Goal: Task Accomplishment & Management: Complete application form

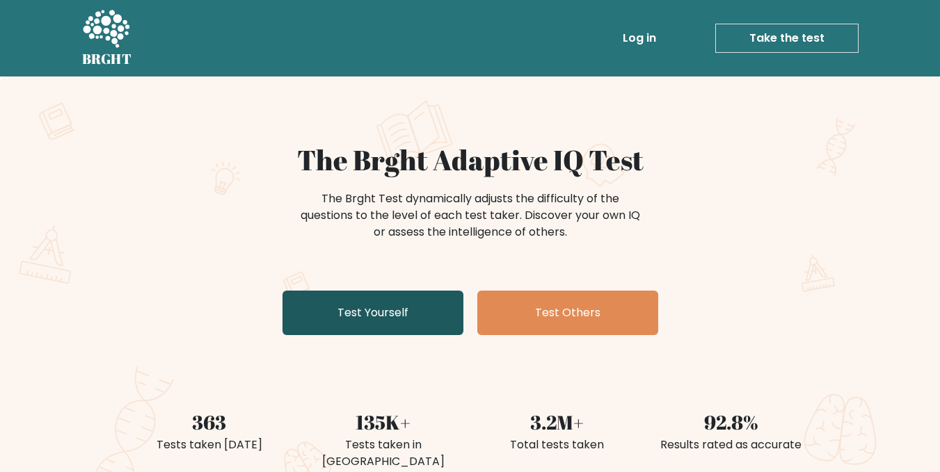
click at [399, 305] on link "Test Yourself" at bounding box center [372, 313] width 181 height 45
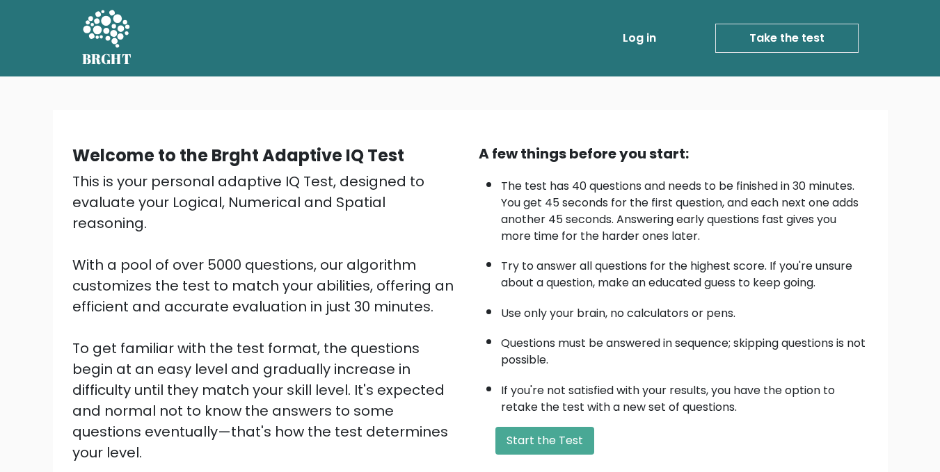
scroll to position [50, 0]
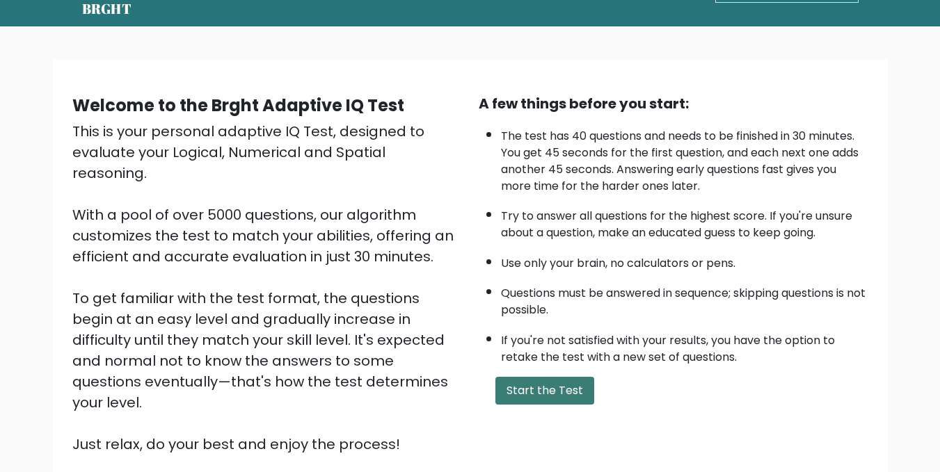
click at [551, 380] on button "Start the Test" at bounding box center [544, 391] width 99 height 28
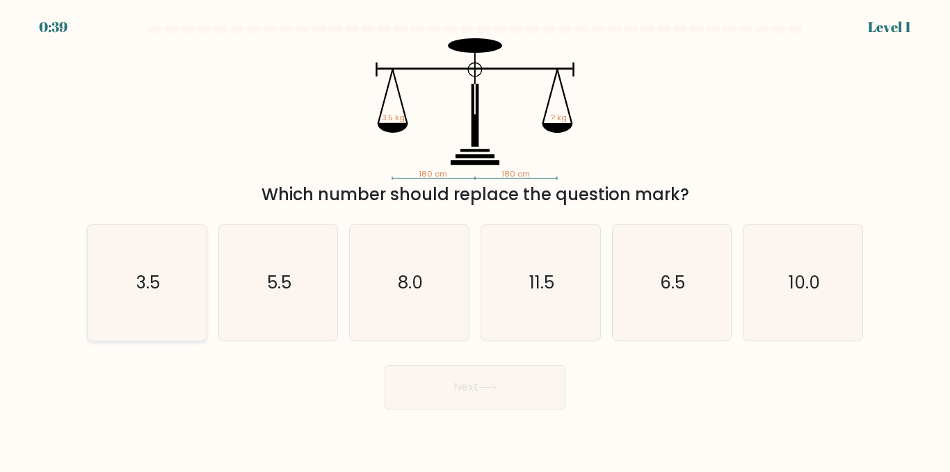
click at [168, 337] on icon "3.5" at bounding box center [147, 283] width 116 height 116
click at [475, 240] on input "a. 3.5" at bounding box center [475, 238] width 1 height 3
radio input "true"
click at [430, 386] on button "Next" at bounding box center [475, 387] width 181 height 45
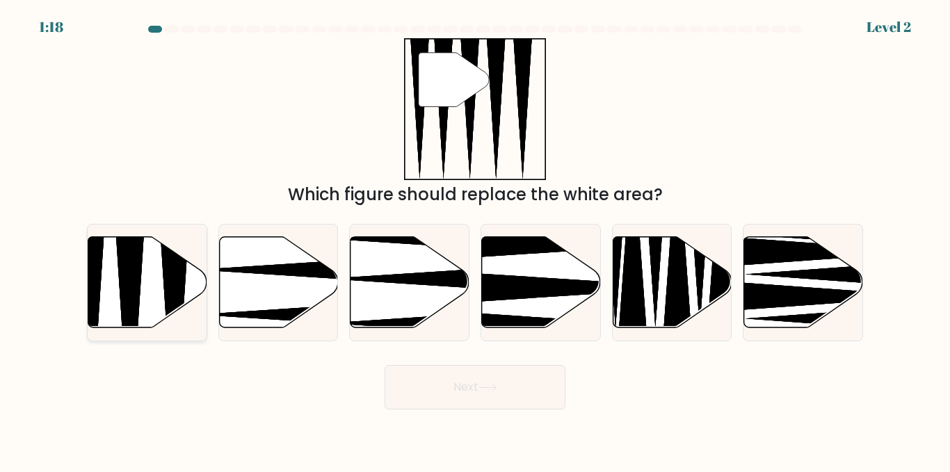
click at [170, 285] on icon at bounding box center [174, 332] width 31 height 236
click at [475, 240] on input "a." at bounding box center [475, 238] width 1 height 3
radio input "true"
click at [484, 396] on button "Next" at bounding box center [475, 387] width 181 height 45
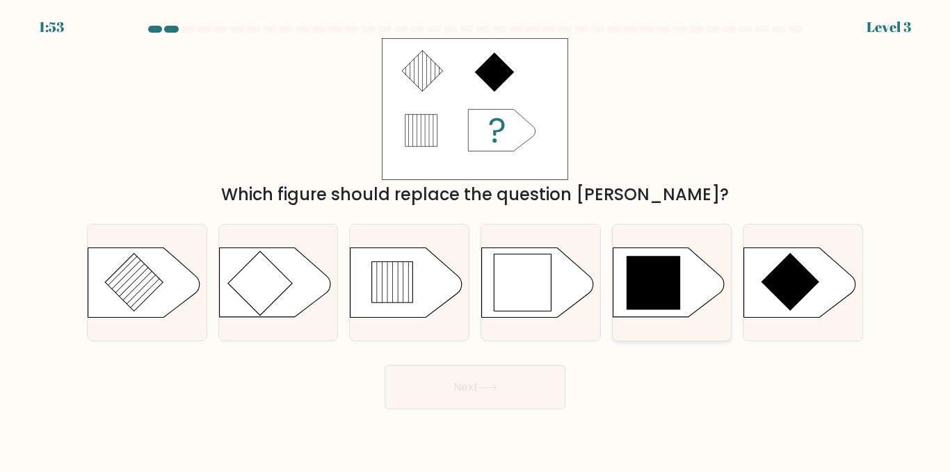
click at [647, 284] on icon at bounding box center [654, 283] width 54 height 54
click at [476, 240] on input "e." at bounding box center [475, 238] width 1 height 3
radio input "true"
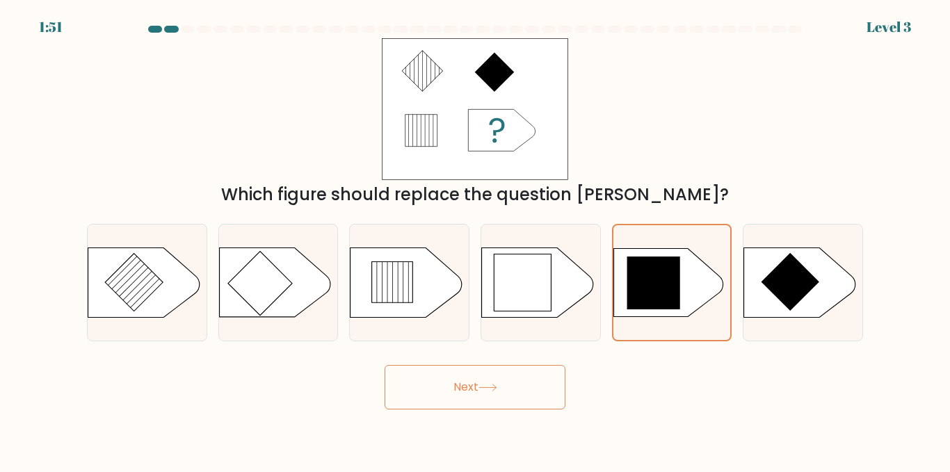
click at [505, 391] on button "Next" at bounding box center [475, 387] width 181 height 45
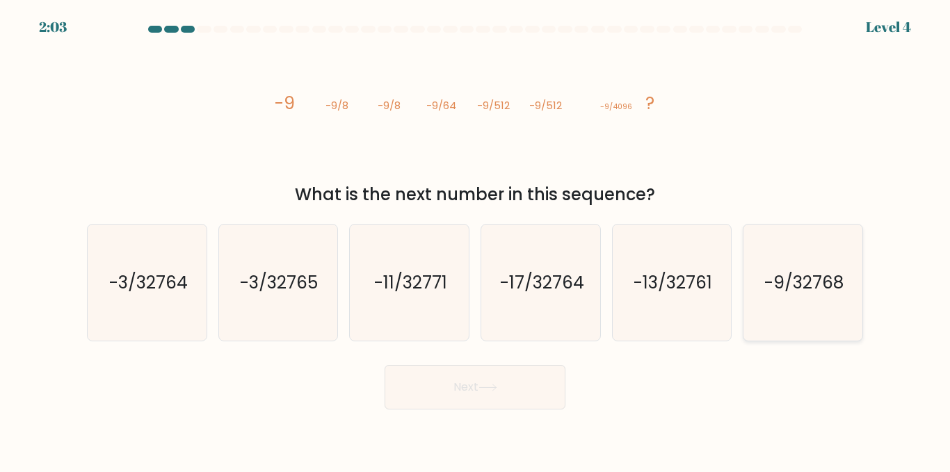
click at [770, 283] on text "-9/32768" at bounding box center [804, 283] width 79 height 24
click at [476, 240] on input "f. -9/32768" at bounding box center [475, 238] width 1 height 3
radio input "true"
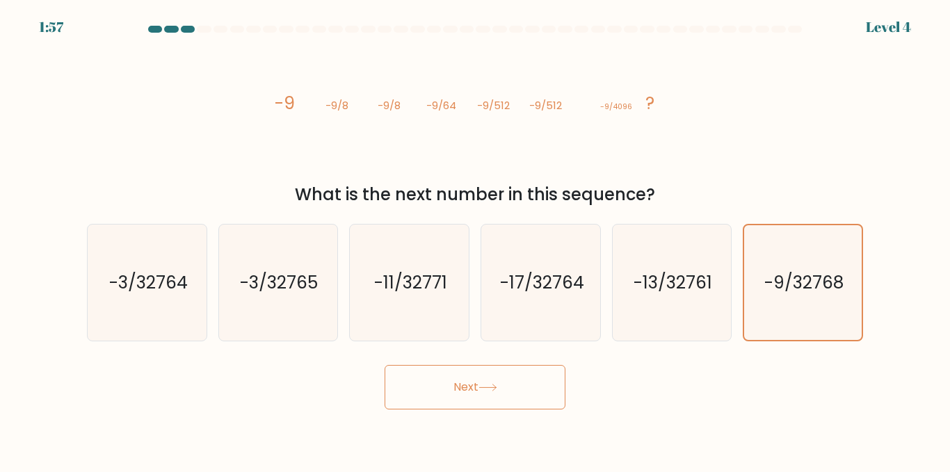
click at [512, 385] on button "Next" at bounding box center [475, 387] width 181 height 45
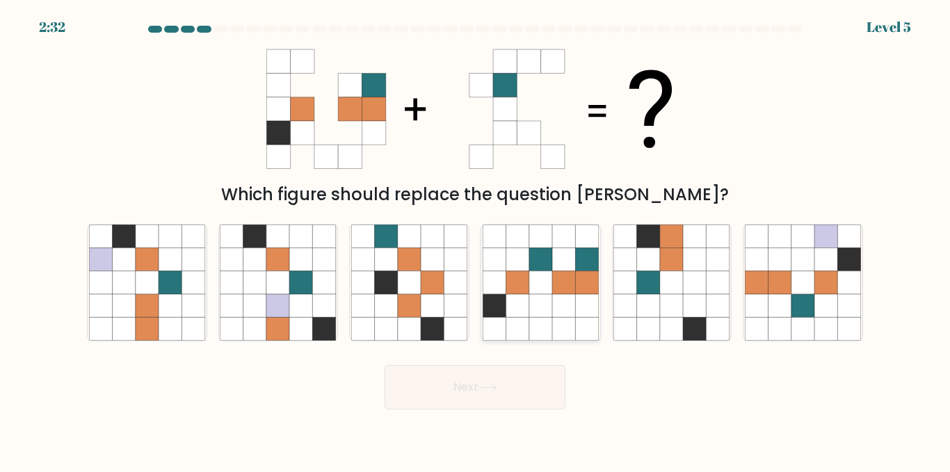
click at [565, 310] on icon at bounding box center [563, 305] width 23 height 23
click at [476, 240] on input "d." at bounding box center [475, 238] width 1 height 3
radio input "true"
click at [566, 289] on icon at bounding box center [563, 282] width 23 height 23
click at [476, 240] on input "d." at bounding box center [475, 238] width 1 height 3
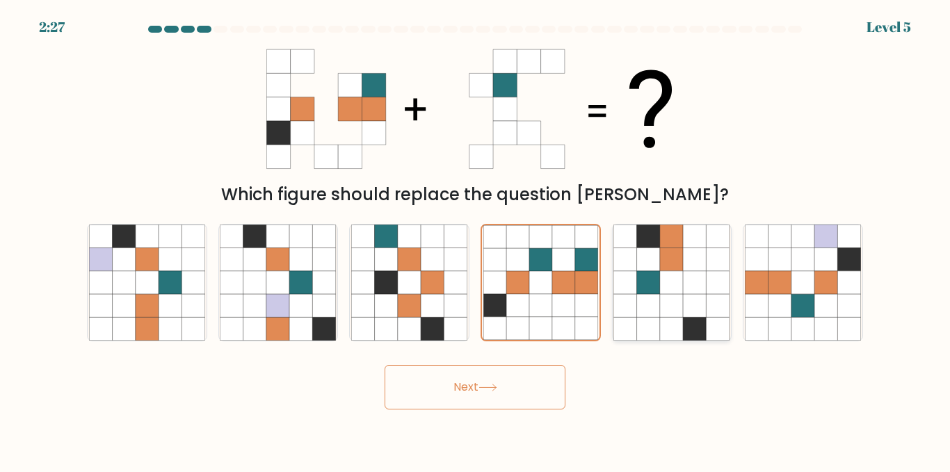
click at [689, 276] on icon at bounding box center [695, 282] width 23 height 23
click at [476, 240] on input "e." at bounding box center [475, 238] width 1 height 3
radio input "true"
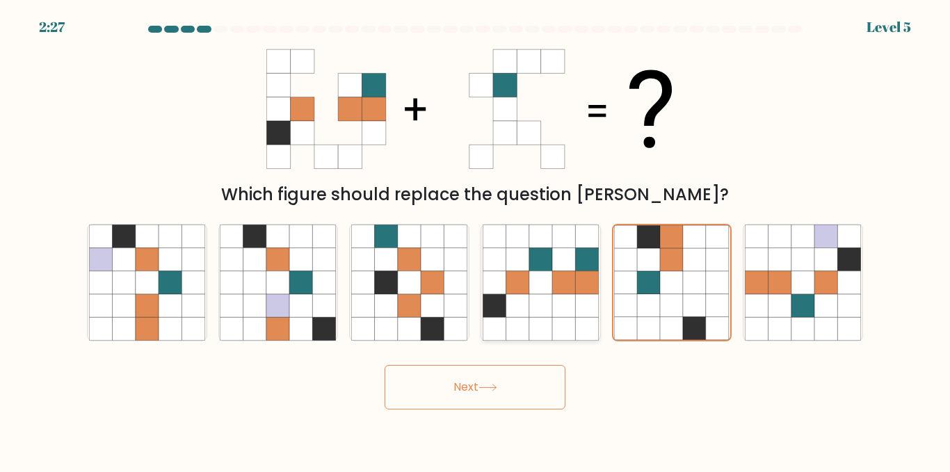
click at [551, 276] on icon at bounding box center [540, 282] width 23 height 23
click at [476, 240] on input "d." at bounding box center [475, 238] width 1 height 3
radio input "true"
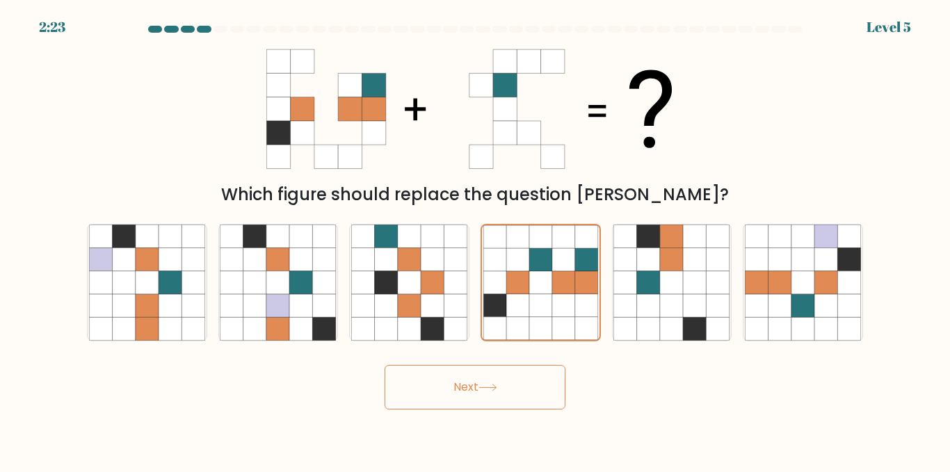
click at [506, 372] on button "Next" at bounding box center [475, 387] width 181 height 45
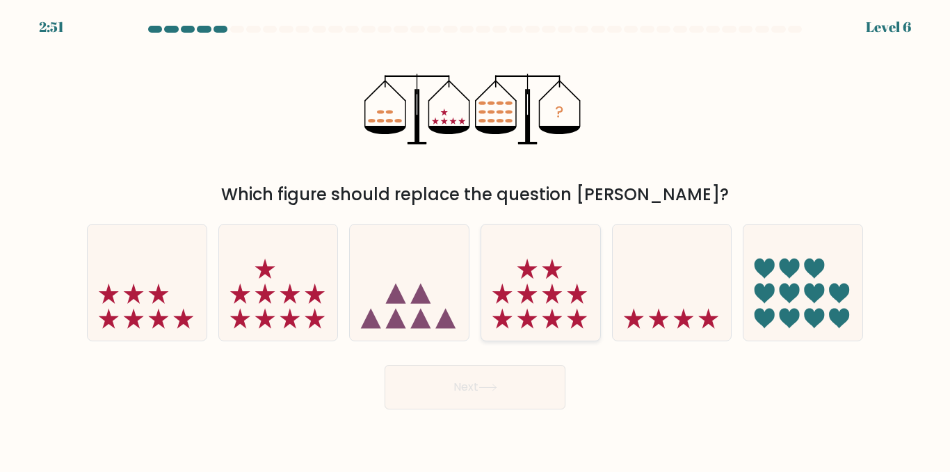
click at [538, 305] on icon at bounding box center [540, 283] width 119 height 98
click at [476, 240] on input "d." at bounding box center [475, 238] width 1 height 3
radio input "true"
click at [495, 376] on button "Next" at bounding box center [475, 387] width 181 height 45
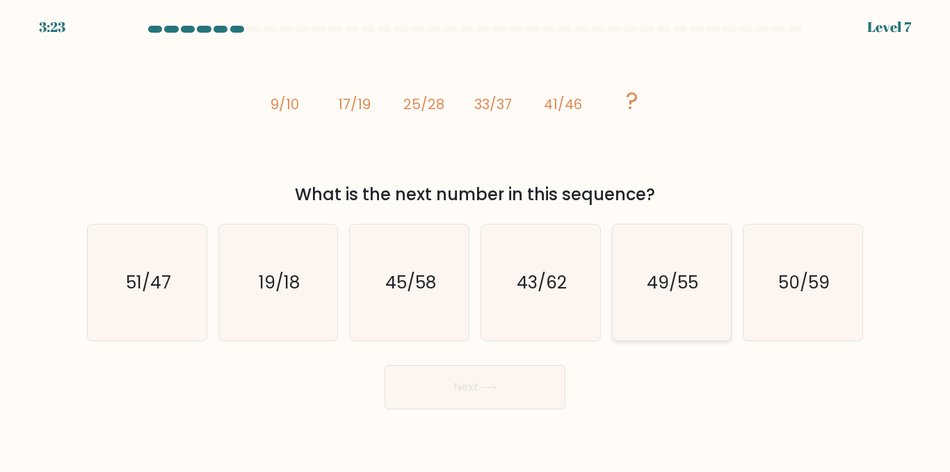
click at [664, 285] on text "49/55" at bounding box center [673, 283] width 51 height 24
click at [476, 240] on input "e. 49/55" at bounding box center [475, 238] width 1 height 3
radio input "true"
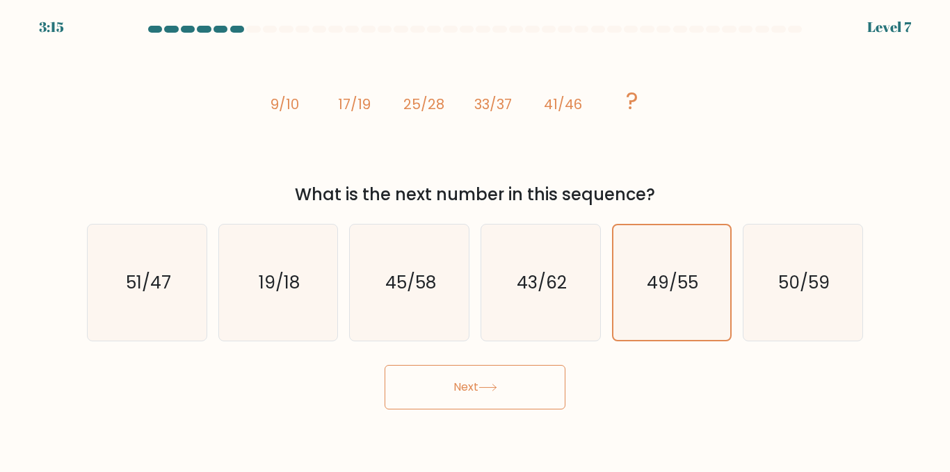
click at [479, 397] on button "Next" at bounding box center [475, 387] width 181 height 45
click at [511, 392] on button "Next" at bounding box center [475, 387] width 181 height 45
click at [637, 299] on icon "49/55" at bounding box center [671, 282] width 115 height 115
click at [476, 240] on input "e. 49/55" at bounding box center [475, 238] width 1 height 3
click at [509, 406] on button "Next" at bounding box center [475, 387] width 181 height 45
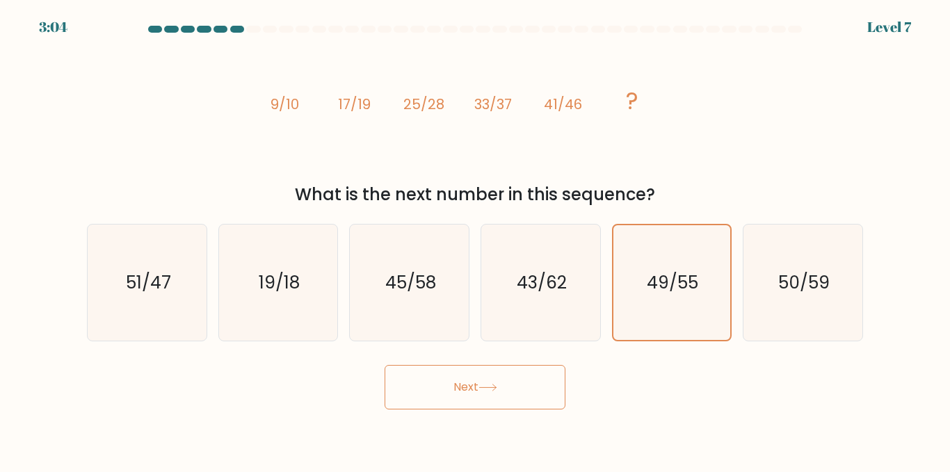
click at [483, 109] on tspan "33/37" at bounding box center [493, 104] width 38 height 19
click at [497, 380] on button "Next" at bounding box center [475, 387] width 181 height 45
click at [660, 269] on icon "49/55" at bounding box center [671, 282] width 115 height 115
click at [476, 240] on input "e. 49/55" at bounding box center [475, 238] width 1 height 3
click at [451, 383] on button "Next" at bounding box center [475, 387] width 181 height 45
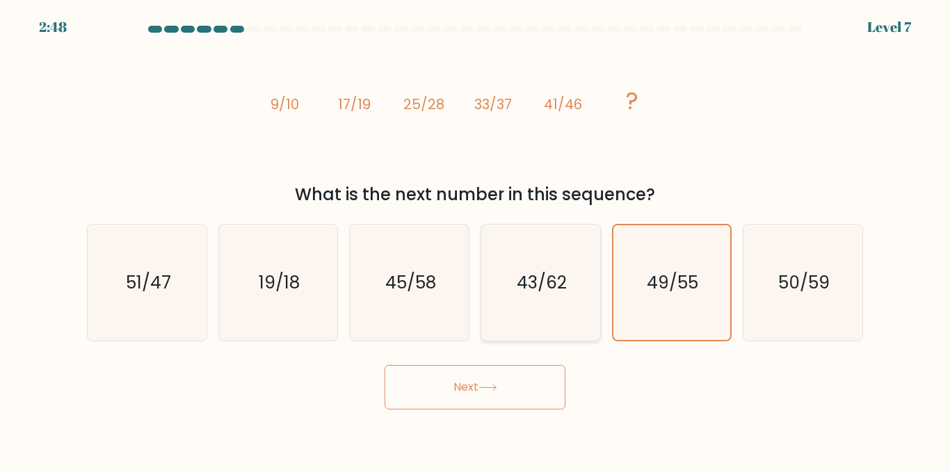
click at [543, 298] on icon "43/62" at bounding box center [541, 283] width 116 height 116
click at [476, 240] on input "d. 43/62" at bounding box center [475, 238] width 1 height 3
radio input "true"
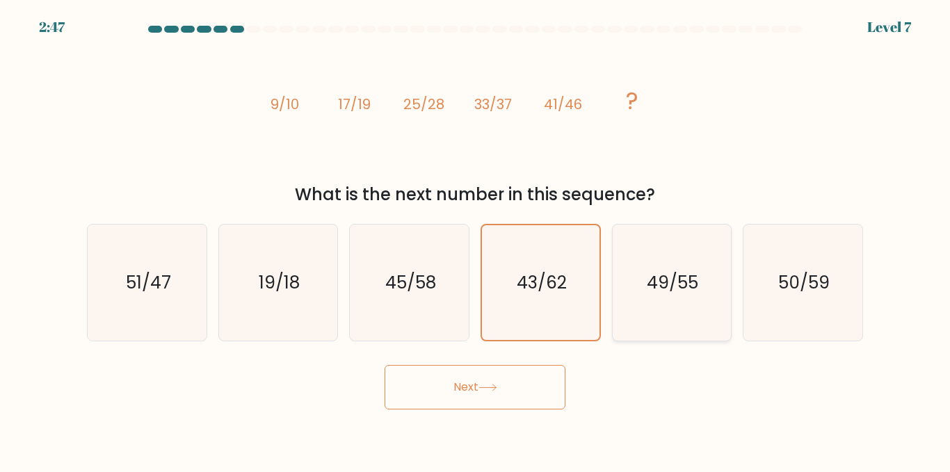
click at [638, 288] on icon "49/55" at bounding box center [672, 283] width 116 height 116
click at [476, 240] on input "e. 49/55" at bounding box center [475, 238] width 1 height 3
radio input "true"
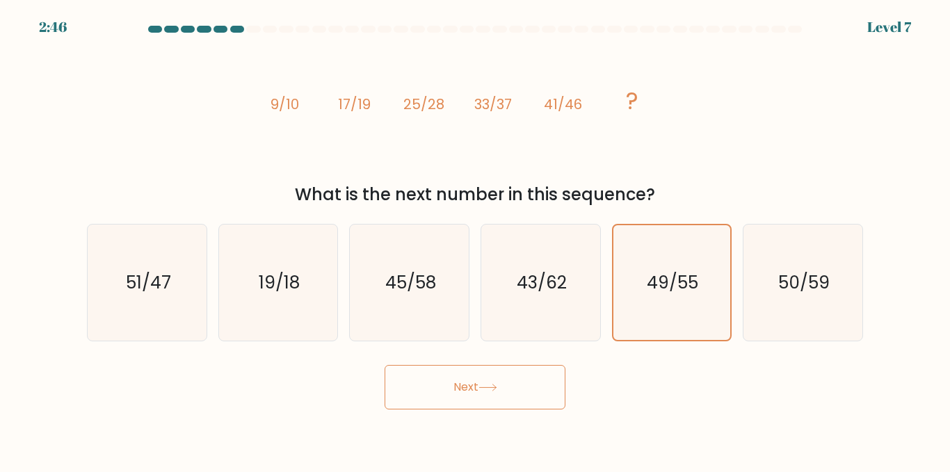
click at [502, 390] on button "Next" at bounding box center [475, 387] width 181 height 45
click at [447, 390] on button "Next" at bounding box center [475, 387] width 181 height 45
click at [432, 385] on button "Next" at bounding box center [475, 387] width 181 height 45
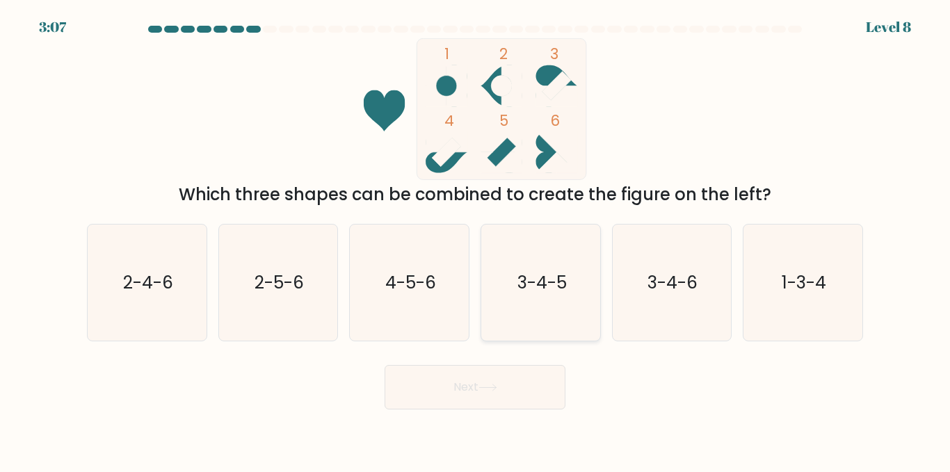
click at [552, 246] on icon "3-4-5" at bounding box center [541, 283] width 116 height 116
click at [476, 240] on input "d. 3-4-5" at bounding box center [475, 238] width 1 height 3
radio input "true"
click at [512, 386] on button "Next" at bounding box center [475, 387] width 181 height 45
click at [468, 379] on button "Next" at bounding box center [475, 387] width 181 height 45
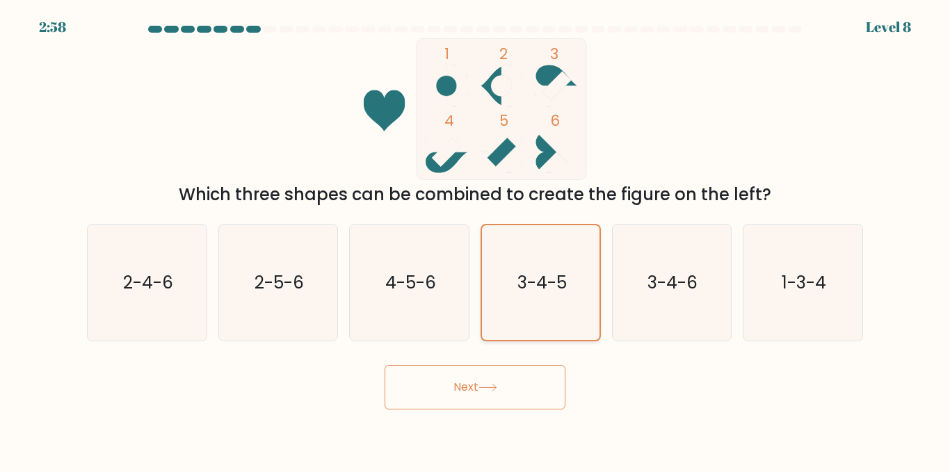
click at [530, 284] on text "3-4-5" at bounding box center [541, 283] width 49 height 24
click at [476, 240] on input "d. 3-4-5" at bounding box center [475, 238] width 1 height 3
click at [489, 385] on icon at bounding box center [488, 388] width 19 height 8
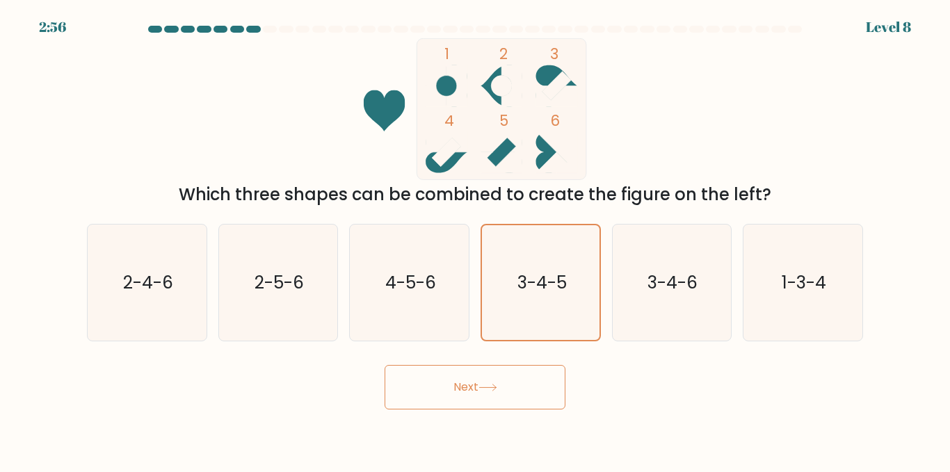
click at [489, 385] on icon at bounding box center [488, 388] width 19 height 8
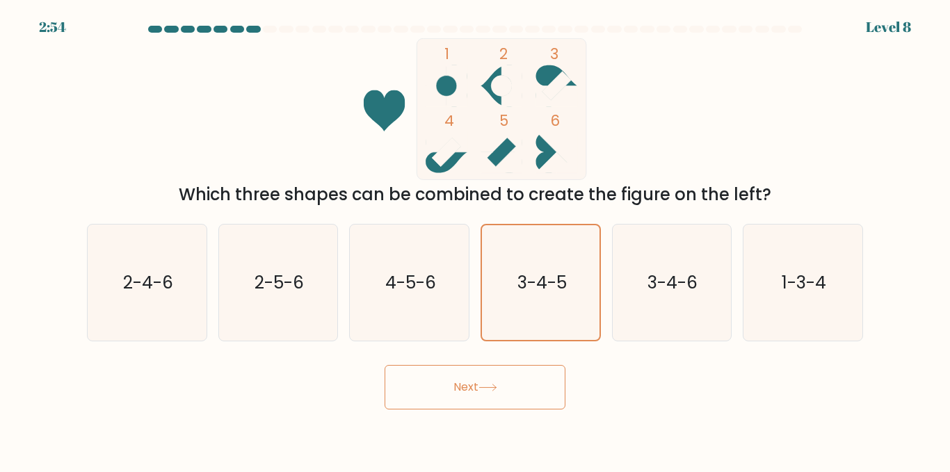
click at [489, 385] on icon at bounding box center [488, 388] width 19 height 8
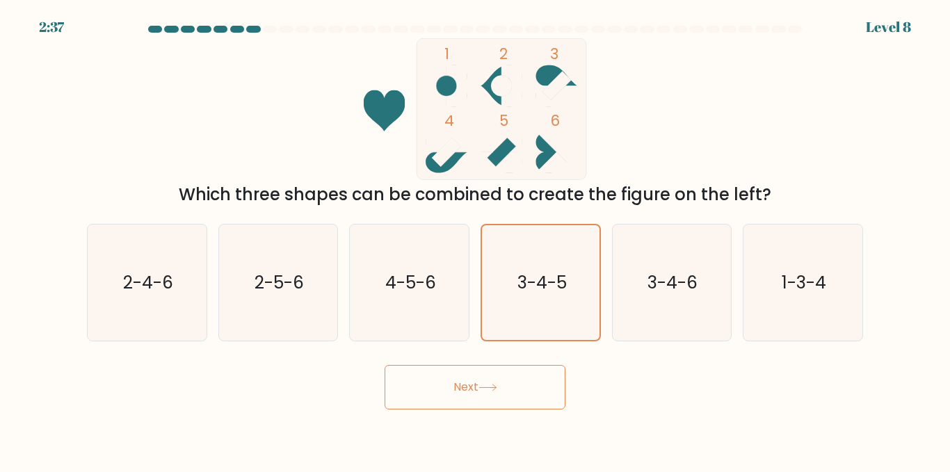
click at [452, 376] on button "Next" at bounding box center [475, 387] width 181 height 45
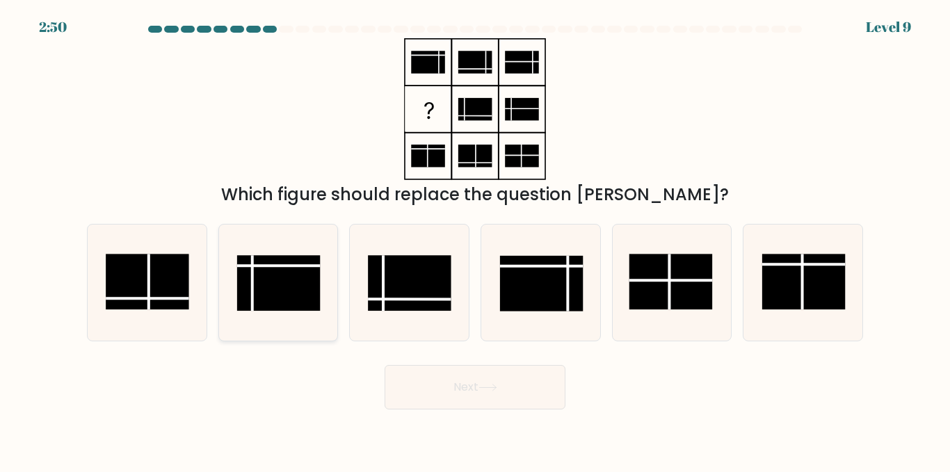
click at [296, 287] on rect at bounding box center [278, 283] width 83 height 56
click at [475, 240] on input "b." at bounding box center [475, 238] width 1 height 3
radio input "true"
click at [461, 386] on button "Next" at bounding box center [475, 387] width 181 height 45
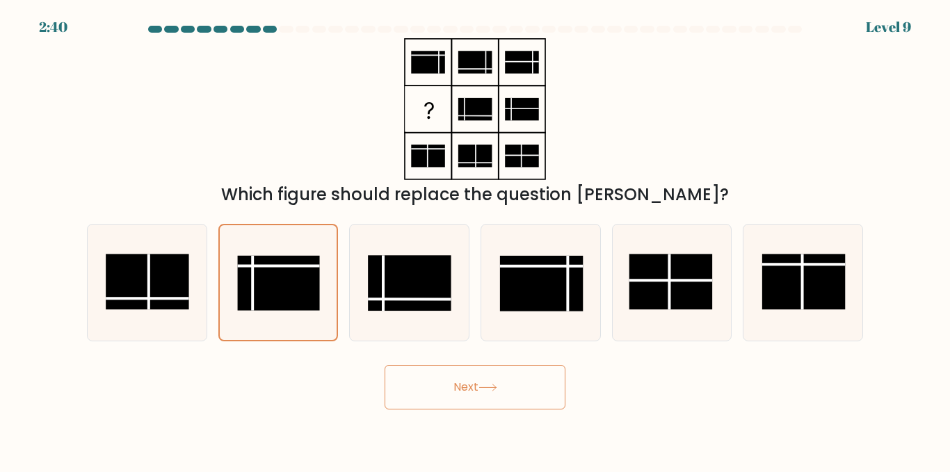
click at [479, 374] on button "Next" at bounding box center [475, 387] width 181 height 45
click at [526, 385] on button "Next" at bounding box center [475, 387] width 181 height 45
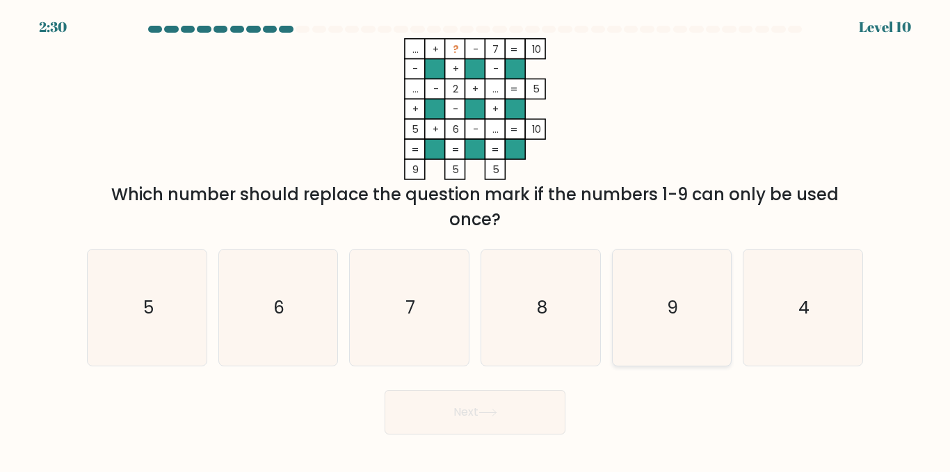
click at [678, 321] on icon "9" at bounding box center [672, 308] width 116 height 116
click at [476, 240] on input "e. 9" at bounding box center [475, 238] width 1 height 3
radio input "true"
click at [479, 408] on button "Next" at bounding box center [475, 412] width 181 height 45
click at [534, 413] on button "Next" at bounding box center [475, 412] width 181 height 45
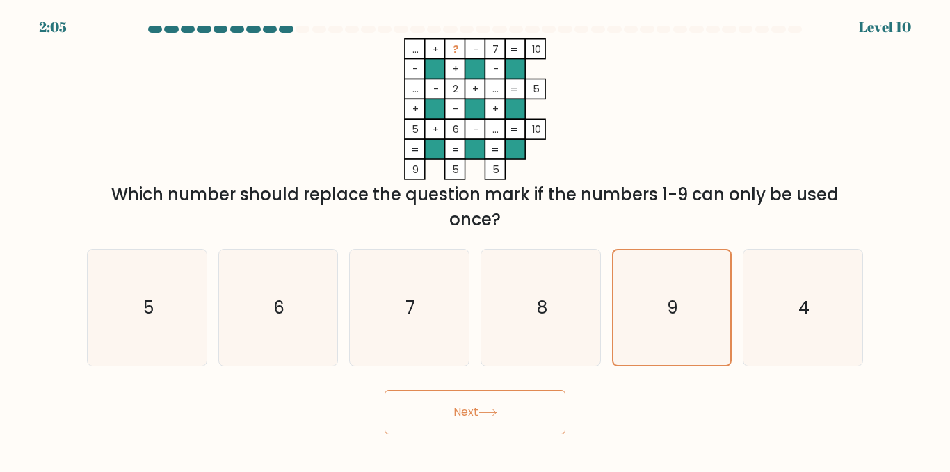
click at [721, 398] on div "Next" at bounding box center [475, 408] width 793 height 51
click at [479, 399] on button "Next" at bounding box center [475, 412] width 181 height 45
click at [674, 319] on text "9" at bounding box center [673, 308] width 11 height 24
click at [476, 240] on input "e. 9" at bounding box center [475, 238] width 1 height 3
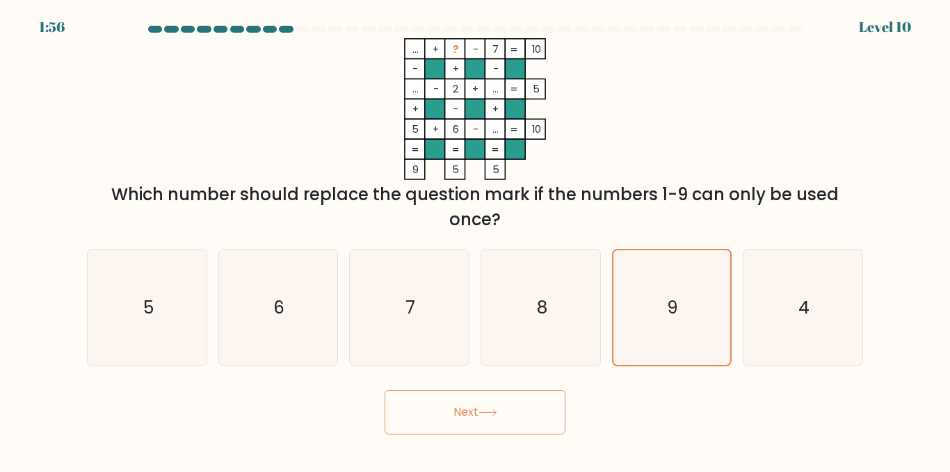
click at [497, 415] on icon at bounding box center [488, 413] width 19 height 8
click at [486, 110] on rect at bounding box center [495, 109] width 20 height 20
click at [504, 413] on button "Next" at bounding box center [475, 412] width 181 height 45
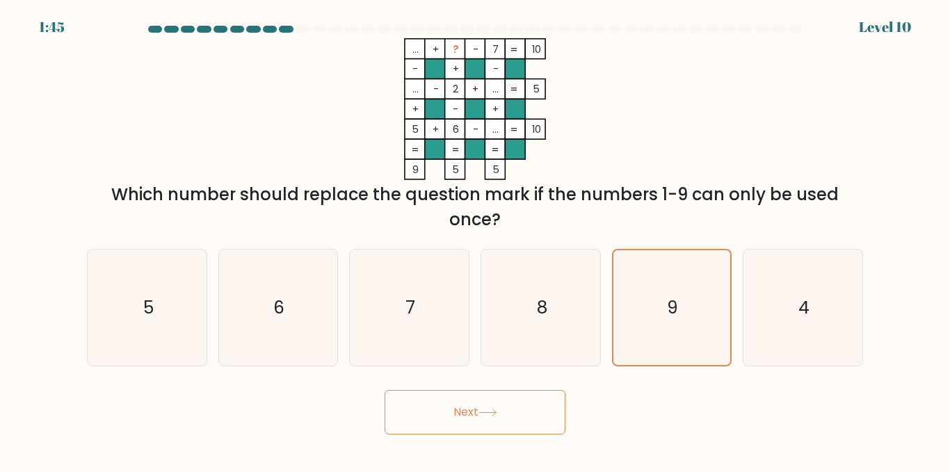
click at [287, 34] on div at bounding box center [475, 32] width 793 height 13
click at [484, 406] on button "Next" at bounding box center [475, 412] width 181 height 45
drag, startPoint x: 522, startPoint y: 221, endPoint x: 434, endPoint y: 76, distance: 170.1
click at [434, 76] on div "... + ? - 7 10 - + - ... - 2 + ... 5 + - + 5 + 6 - ... = 10 = = = = 9 5 5 = Whi…" at bounding box center [475, 135] width 793 height 194
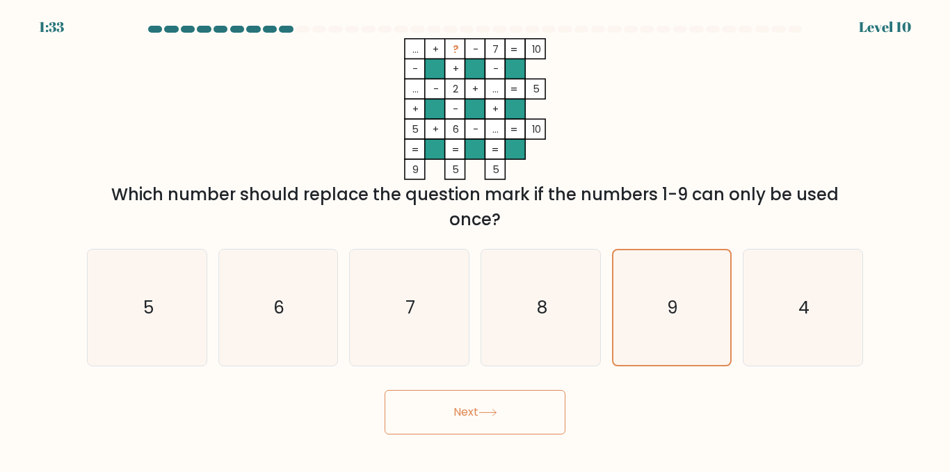
click at [434, 76] on rect at bounding box center [435, 69] width 20 height 20
click at [608, 131] on icon "... + ? - 7 10 - + - ... - 2 + ... 5 + - + 5 + 6 - ... = 10 = = = = 9 5 5 =" at bounding box center [474, 109] width 417 height 142
click at [490, 409] on icon at bounding box center [488, 413] width 19 height 8
click at [511, 408] on button "Next" at bounding box center [475, 412] width 181 height 45
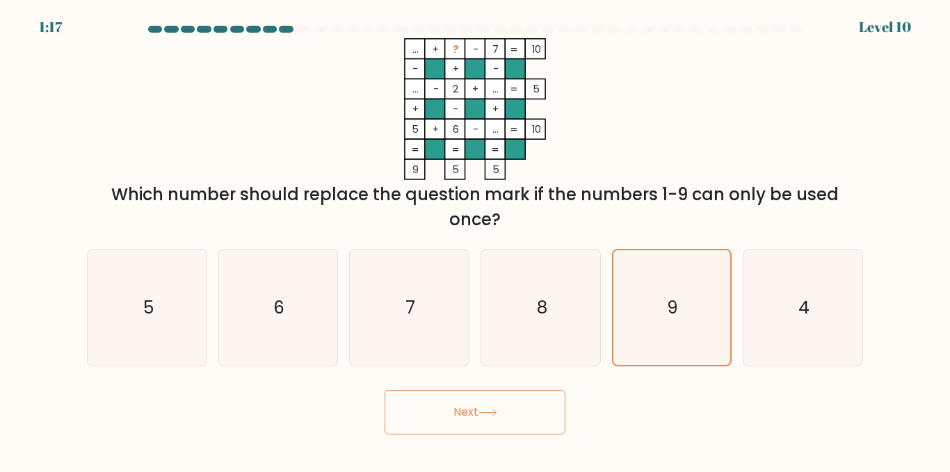
click at [511, 408] on button "Next" at bounding box center [475, 412] width 181 height 45
click at [519, 409] on button "Next" at bounding box center [475, 412] width 181 height 45
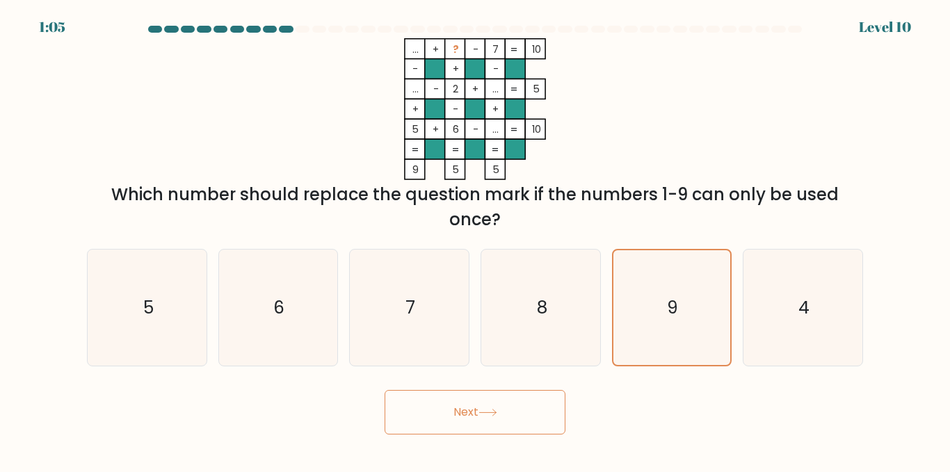
click at [519, 409] on button "Next" at bounding box center [475, 412] width 181 height 45
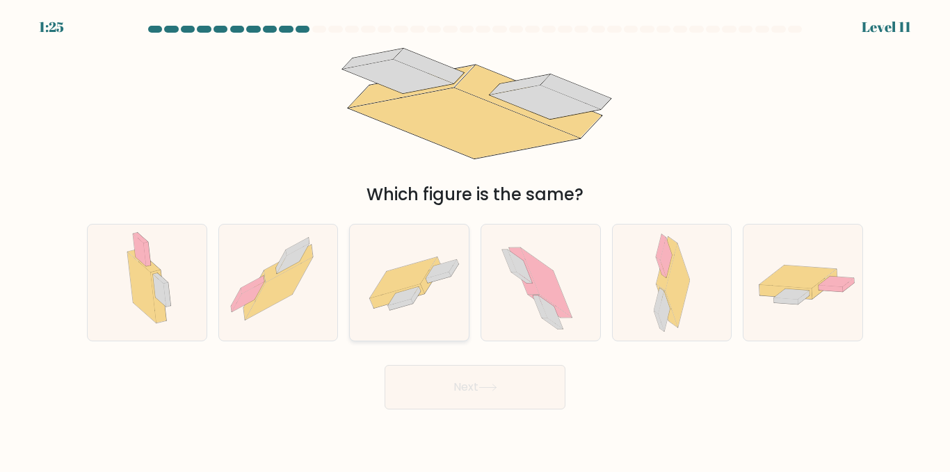
click at [456, 271] on icon at bounding box center [409, 283] width 119 height 82
click at [475, 240] on input "c." at bounding box center [475, 238] width 1 height 3
radio input "true"
click at [524, 402] on button "Next" at bounding box center [475, 387] width 181 height 45
click at [474, 388] on button "Next" at bounding box center [475, 387] width 181 height 45
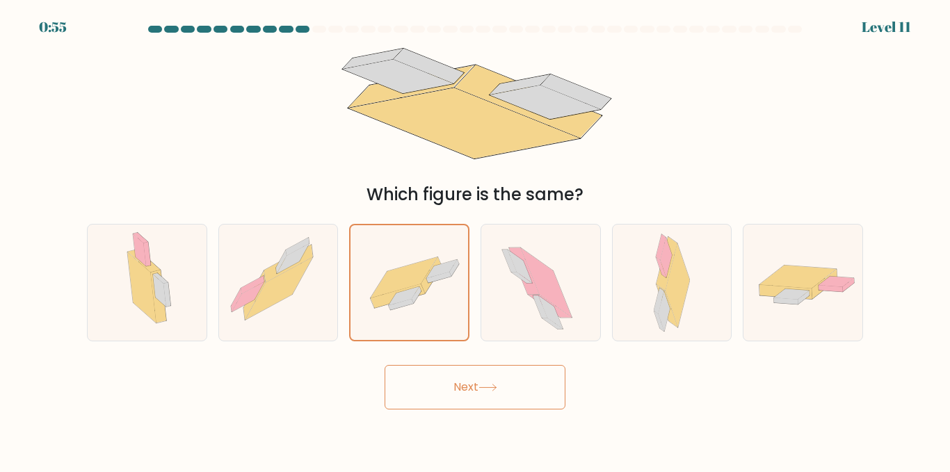
click at [479, 390] on button "Next" at bounding box center [475, 387] width 181 height 45
click at [470, 379] on button "Next" at bounding box center [475, 387] width 181 height 45
click at [477, 393] on button "Next" at bounding box center [475, 387] width 181 height 45
click at [481, 395] on button "Next" at bounding box center [475, 387] width 181 height 45
click at [475, 381] on button "Next" at bounding box center [475, 387] width 181 height 45
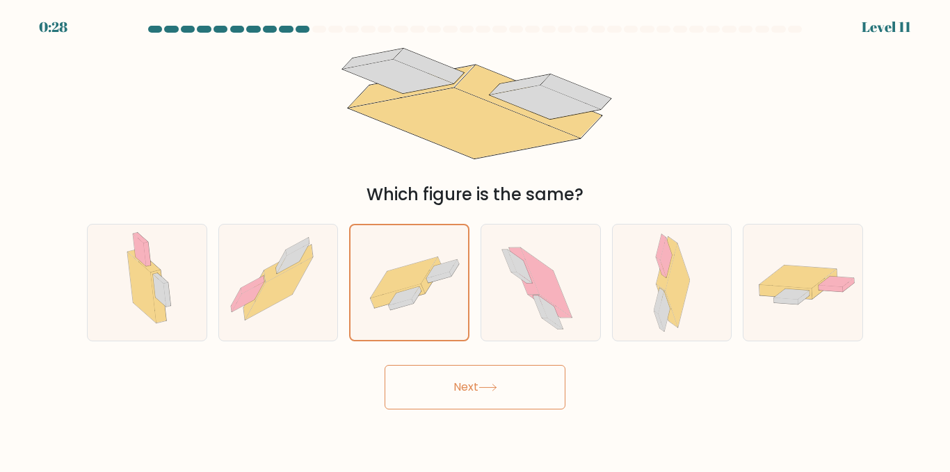
click at [475, 381] on button "Next" at bounding box center [475, 387] width 181 height 45
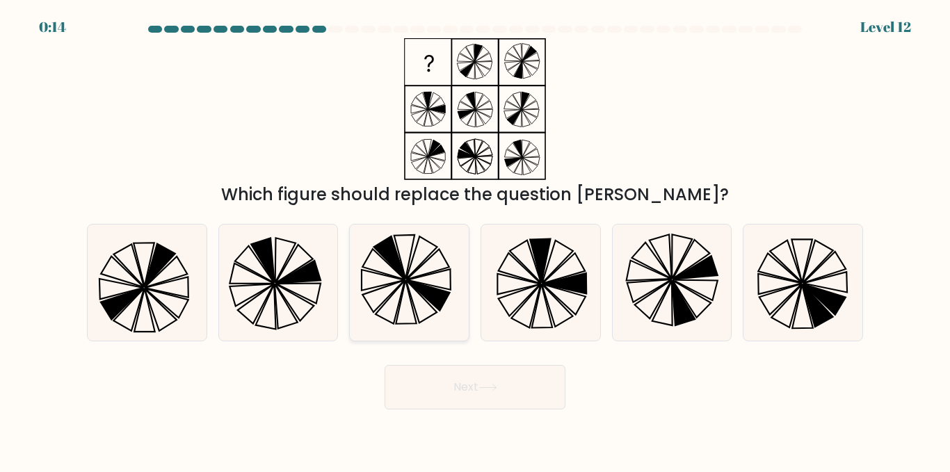
click at [415, 264] on icon at bounding box center [409, 283] width 116 height 116
click at [475, 240] on input "c." at bounding box center [475, 238] width 1 height 3
radio input "true"
